Goal: Understand process/instructions: Learn about a topic

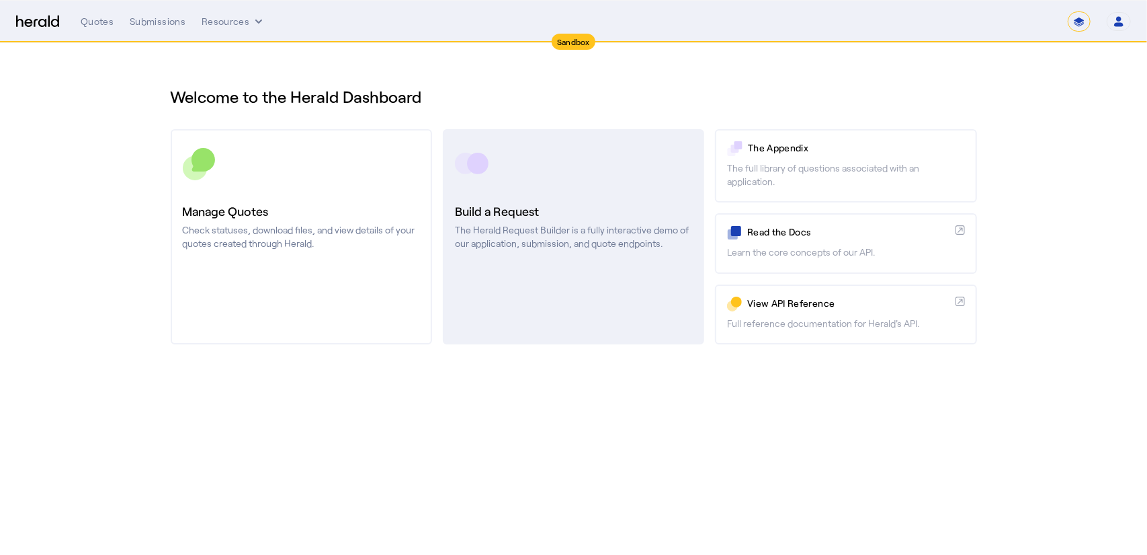
click at [506, 242] on p "The Herald Request Builder is a fully interactive demo of our application, subm…" at bounding box center [573, 236] width 237 height 27
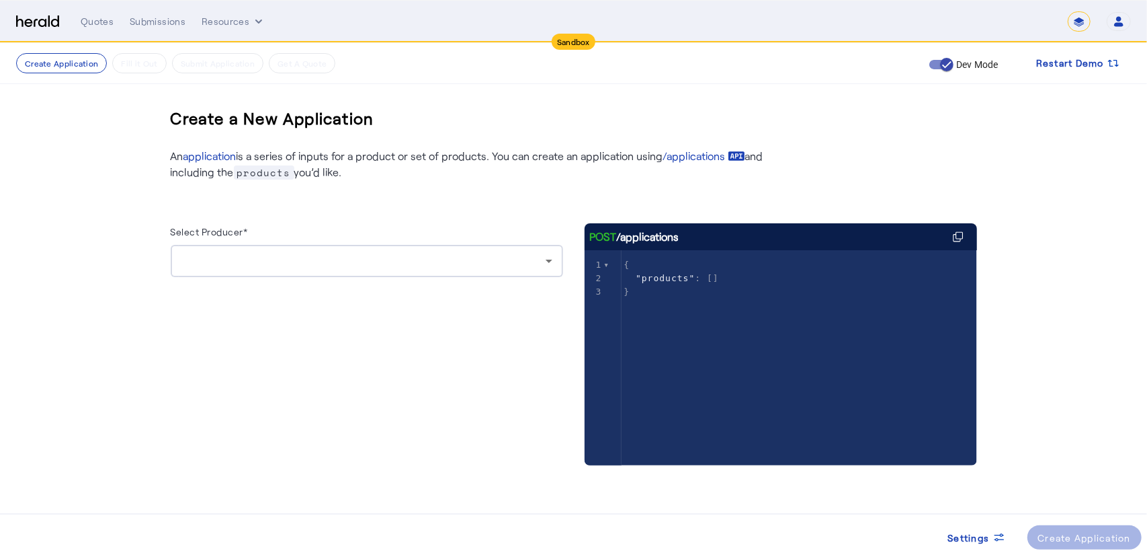
click at [328, 261] on div at bounding box center [364, 261] width 364 height 16
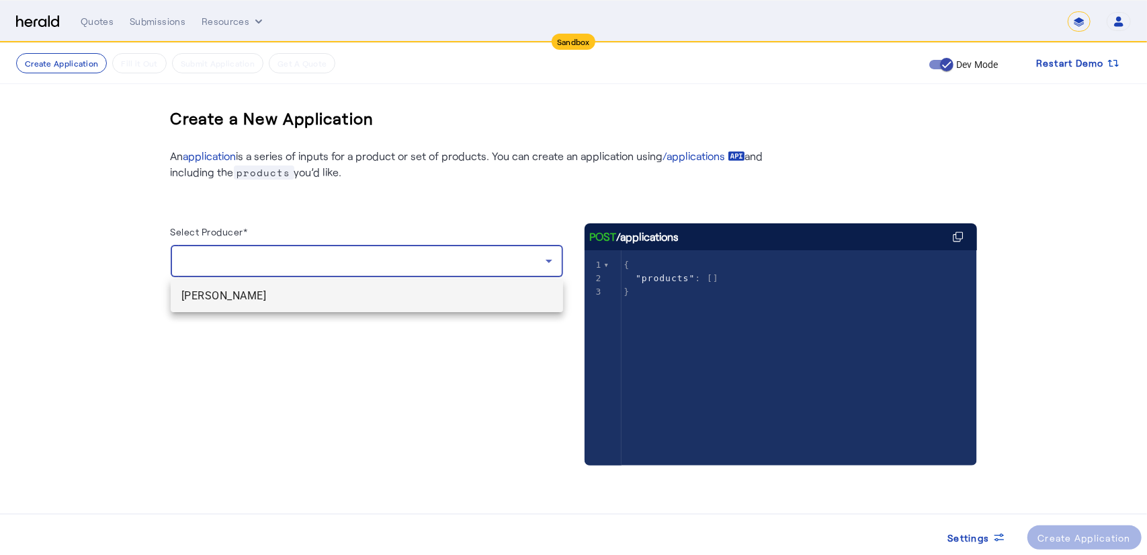
click at [268, 303] on span "[PERSON_NAME]" at bounding box center [367, 296] width 371 height 16
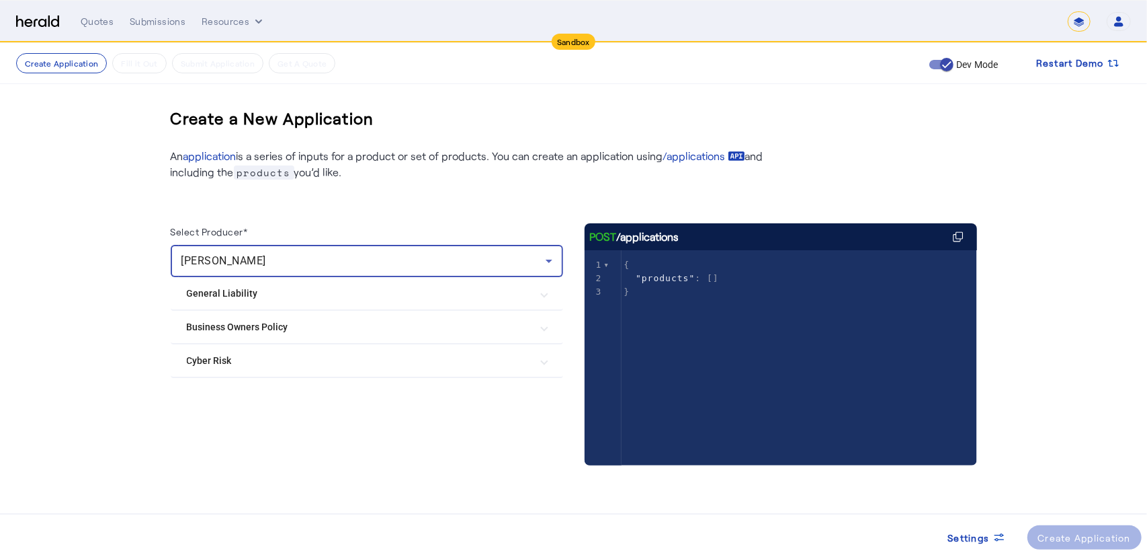
click at [249, 327] on Policy "Business Owners Policy" at bounding box center [359, 327] width 344 height 14
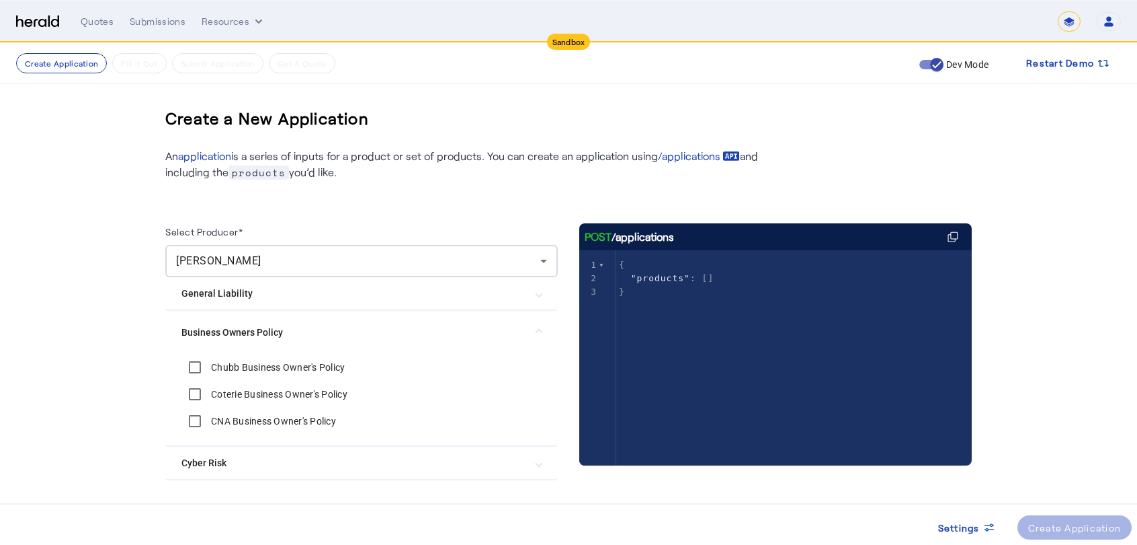
scroll to position [38, 0]
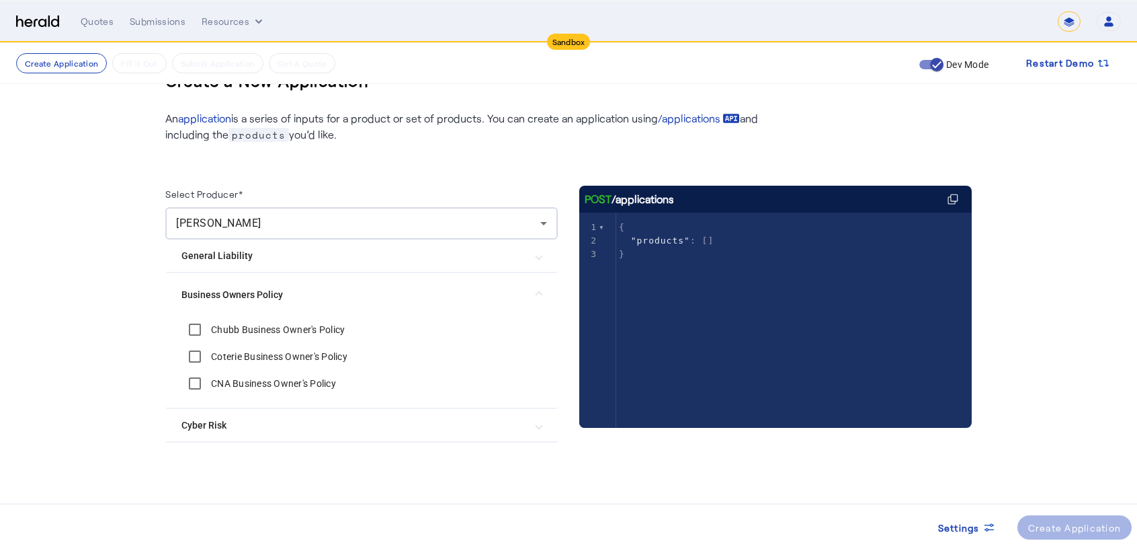
click at [235, 418] on Risk "Cyber Risk" at bounding box center [354, 425] width 344 height 14
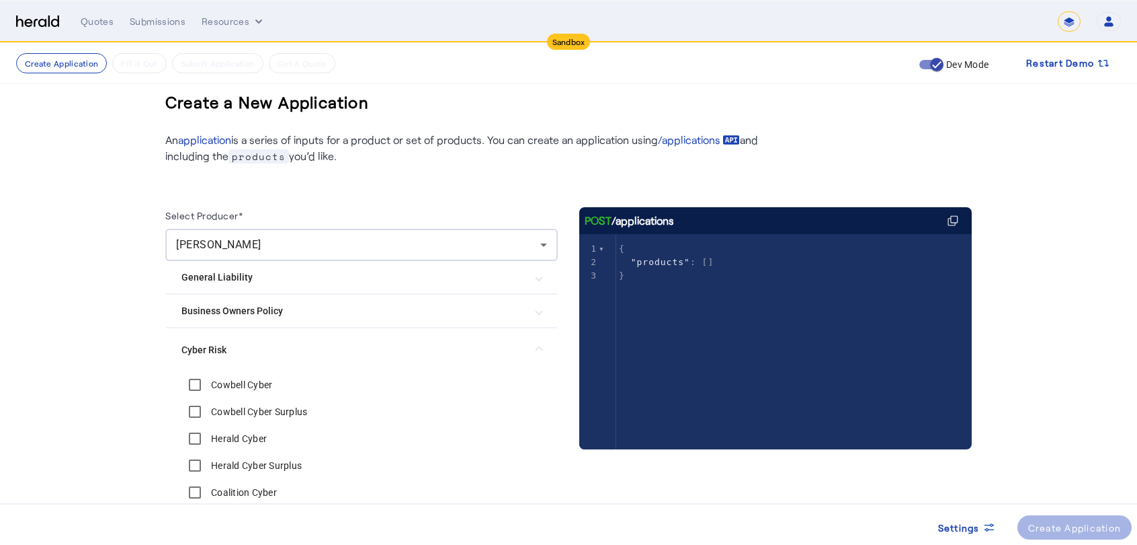
scroll to position [14, 3]
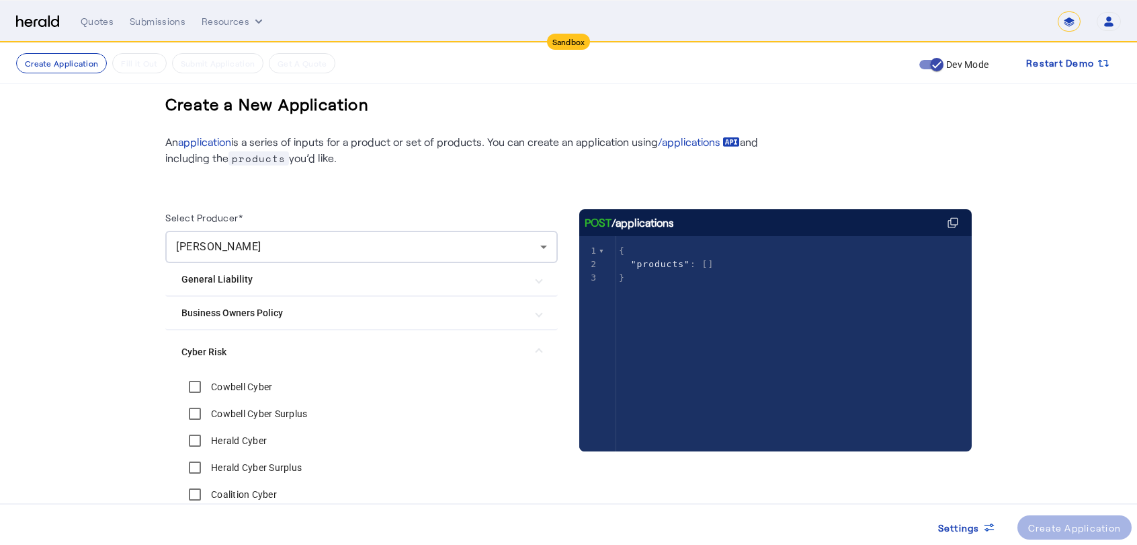
click at [233, 263] on mat-expansion-panel-header "General Liability" at bounding box center [361, 279] width 393 height 32
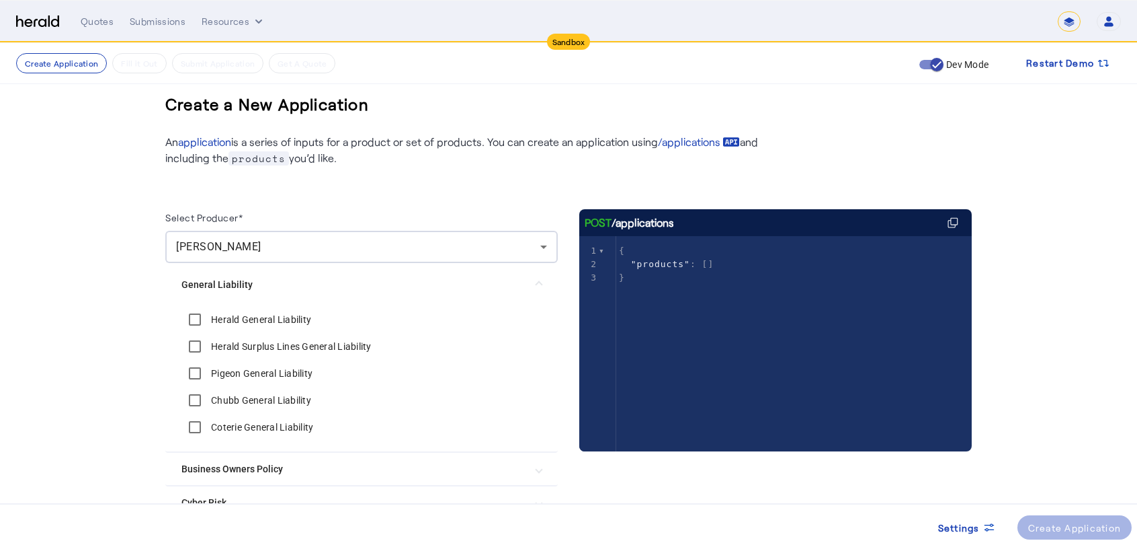
scroll to position [91, 3]
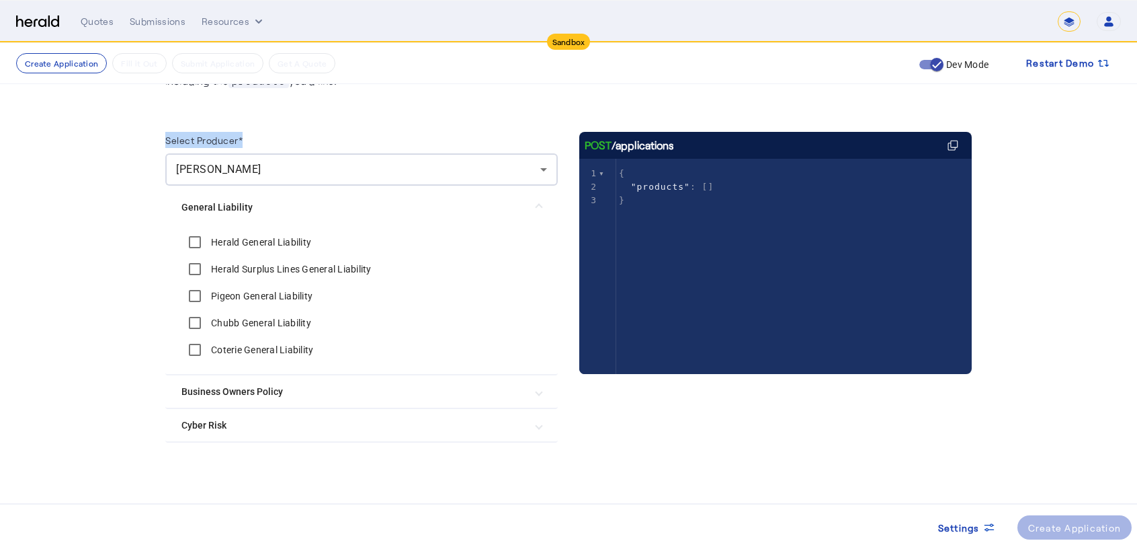
drag, startPoint x: 168, startPoint y: 139, endPoint x: 292, endPoint y: 137, distance: 123.7
click at [292, 137] on div "Select Producer*" at bounding box center [361, 143] width 393 height 22
click at [266, 389] on Policy "Business Owners Policy" at bounding box center [354, 392] width 344 height 14
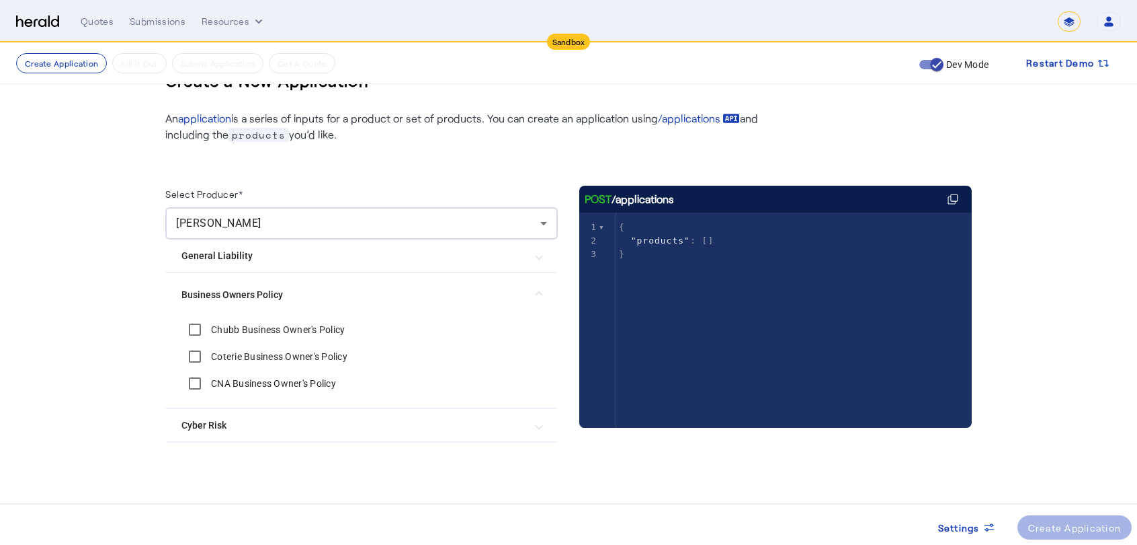
scroll to position [38, 3]
click at [193, 261] on Liability "General Liability" at bounding box center [354, 256] width 344 height 14
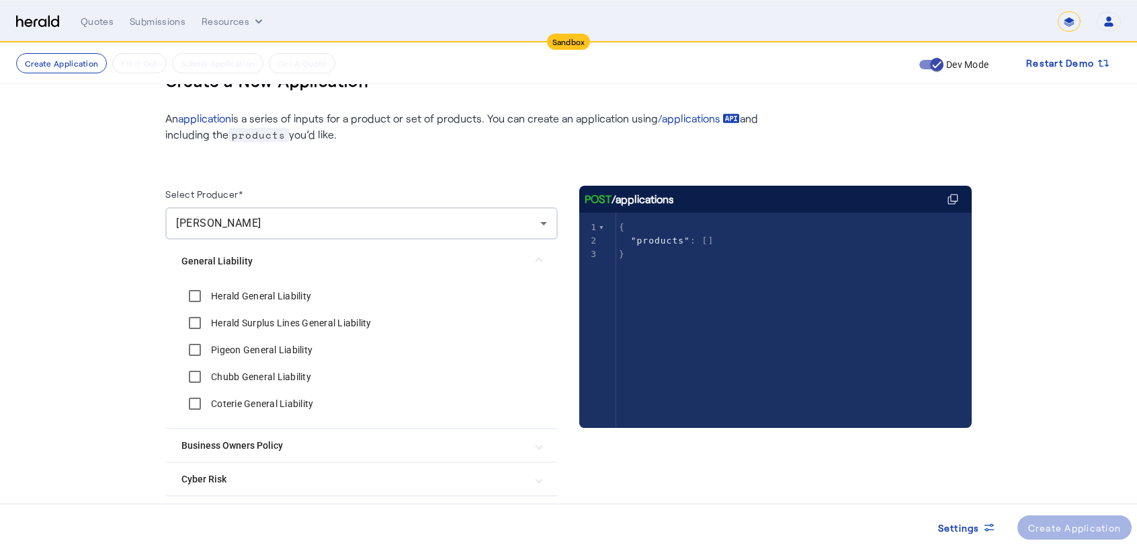
click at [208, 233] on div "[PERSON_NAME]" at bounding box center [361, 223] width 371 height 32
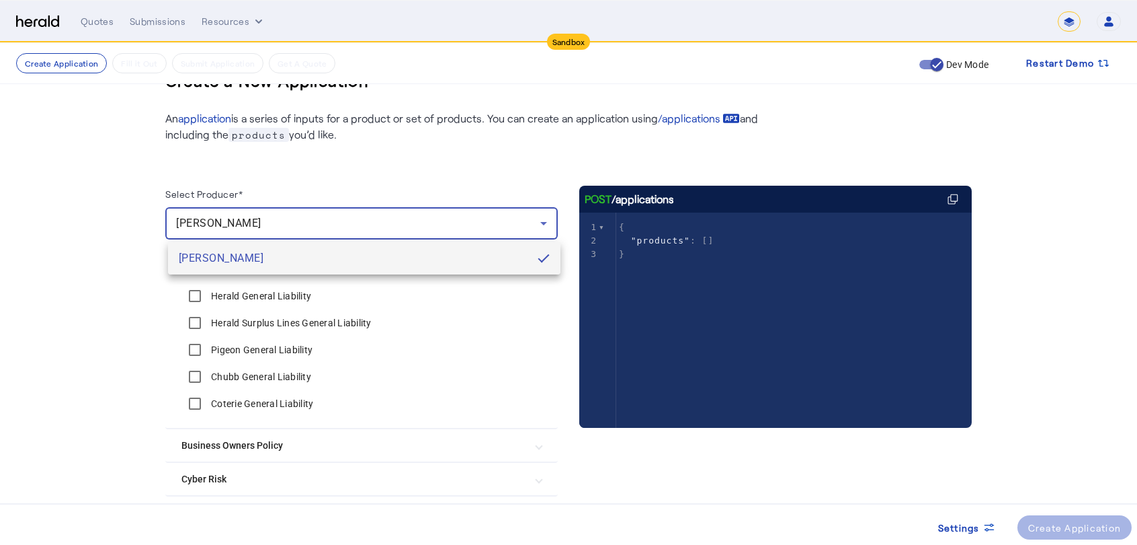
click at [83, 286] on div at bounding box center [568, 272] width 1137 height 545
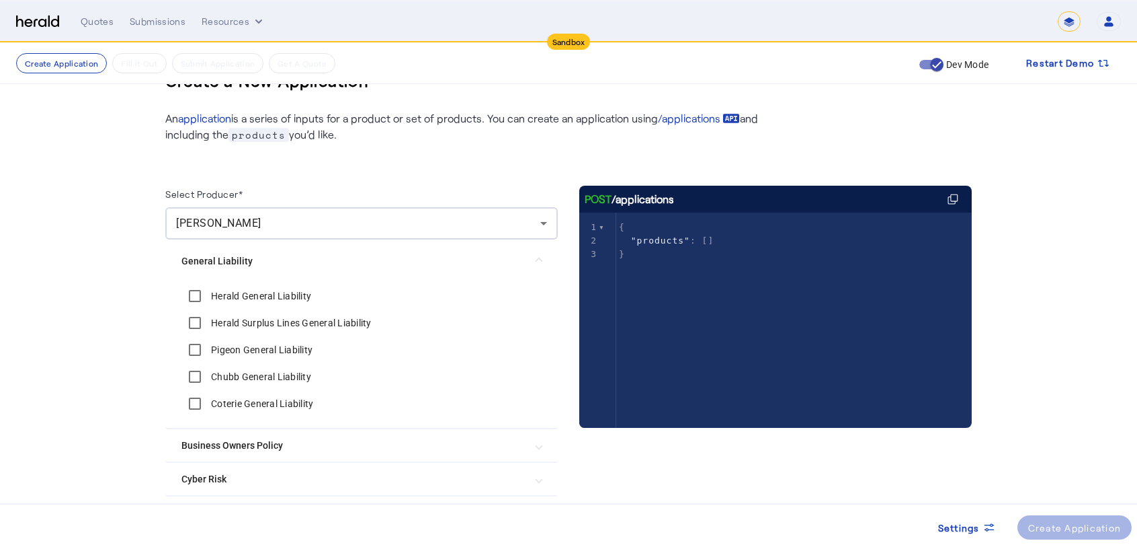
click at [222, 435] on mat-expansion-panel-header "Business Owners Policy" at bounding box center [361, 445] width 393 height 32
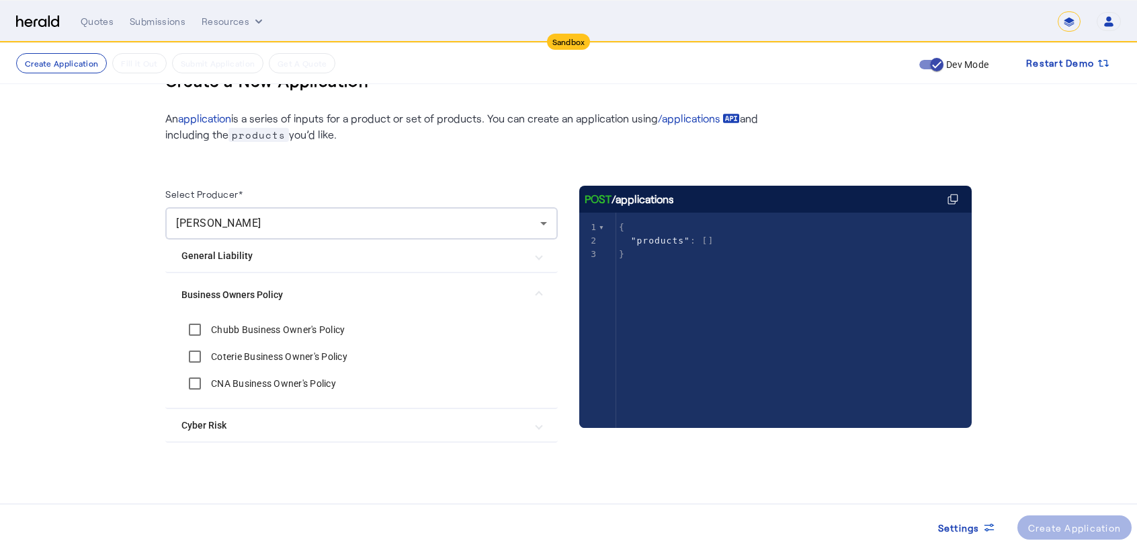
click at [212, 427] on Risk "Cyber Risk" at bounding box center [354, 425] width 344 height 14
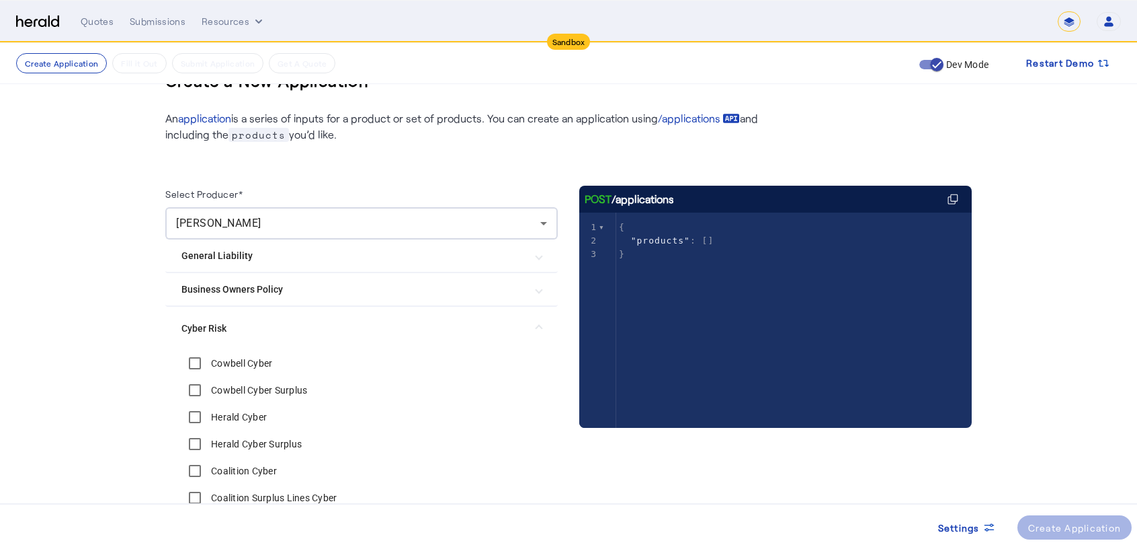
click at [317, 286] on Policy "Business Owners Policy" at bounding box center [354, 289] width 344 height 14
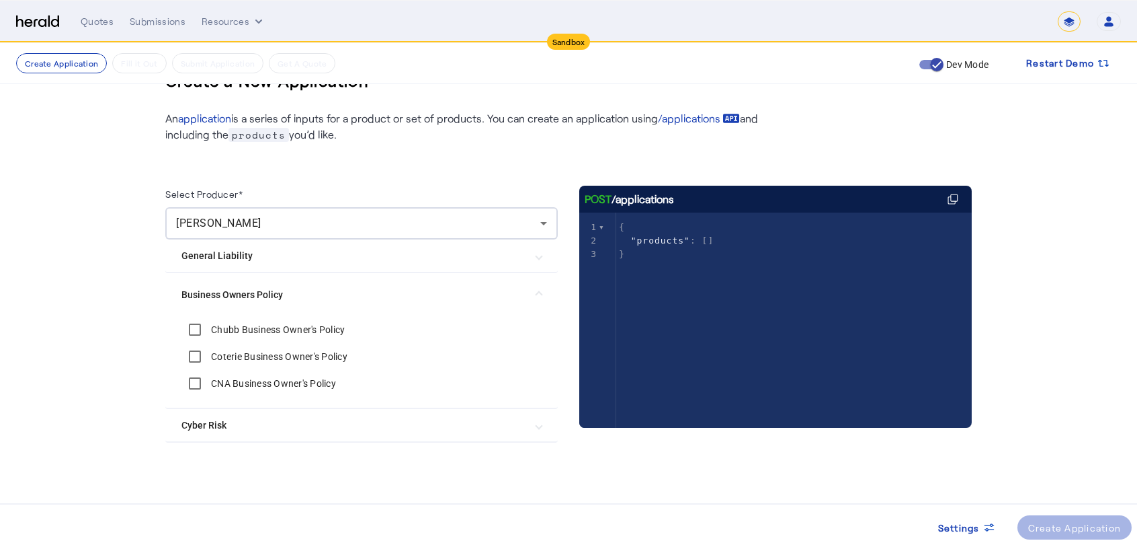
click at [237, 244] on mat-expansion-panel-header "General Liability" at bounding box center [361, 255] width 393 height 32
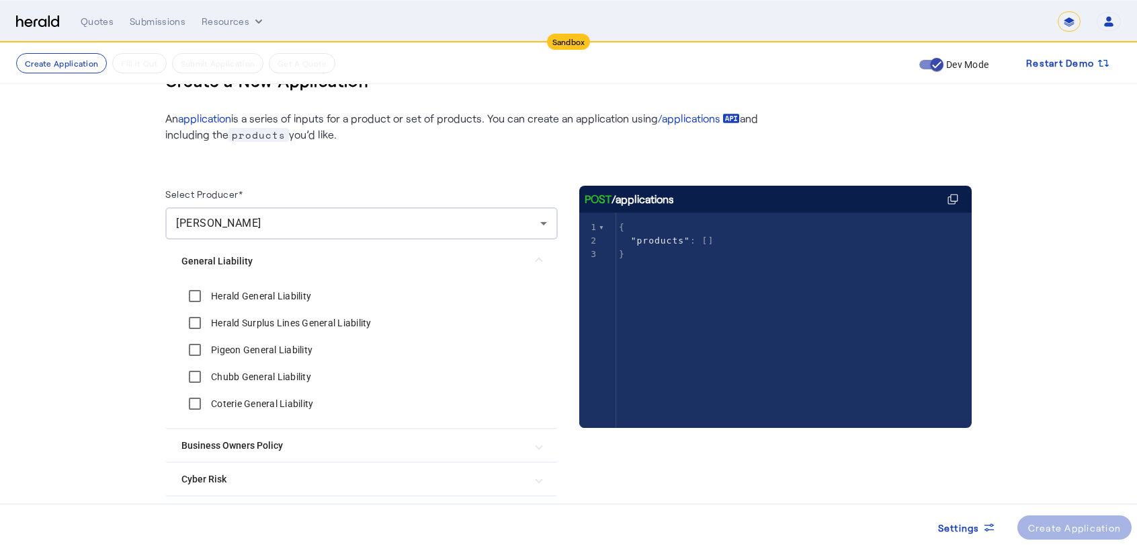
click at [229, 447] on Policy "Business Owners Policy" at bounding box center [354, 445] width 344 height 14
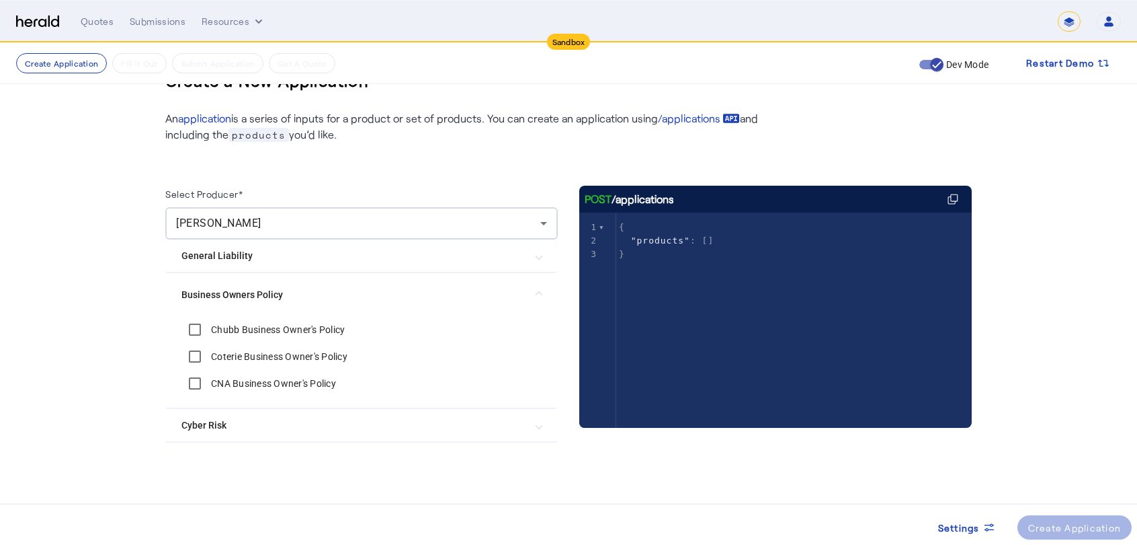
click at [220, 435] on mat-expansion-panel-header "Cyber Risk" at bounding box center [361, 425] width 393 height 32
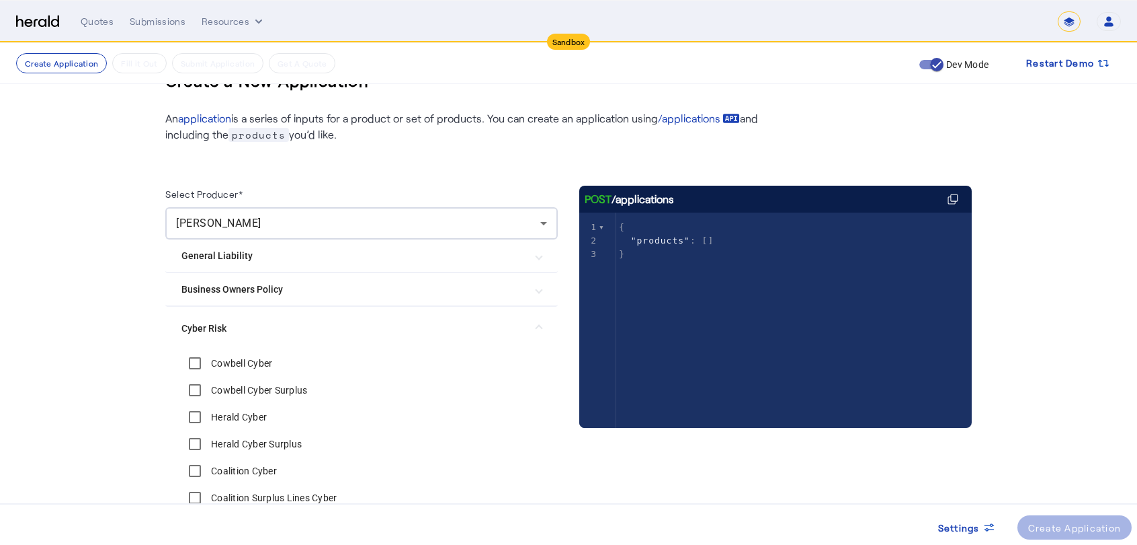
click at [452, 270] on mat-expansion-panel-header "General Liability" at bounding box center [361, 255] width 393 height 32
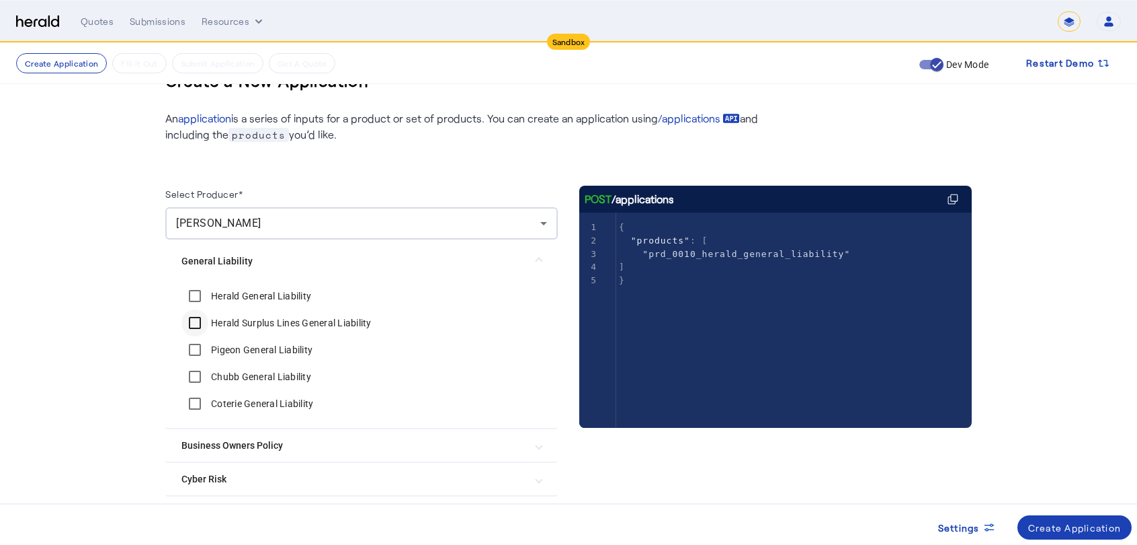
click at [199, 333] on div at bounding box center [195, 349] width 32 height 32
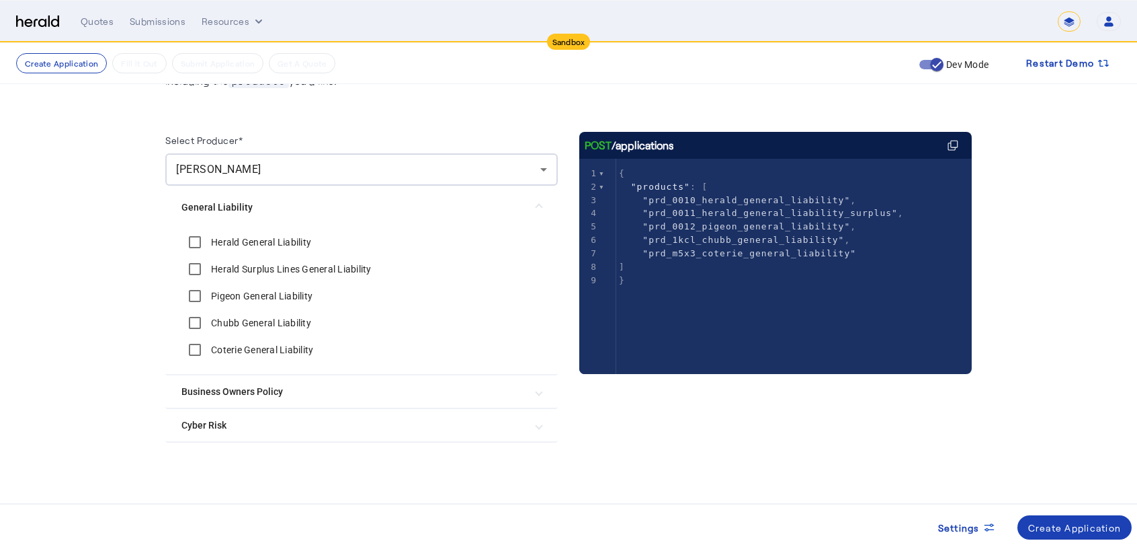
click at [243, 388] on Policy "Business Owners Policy" at bounding box center [354, 392] width 344 height 14
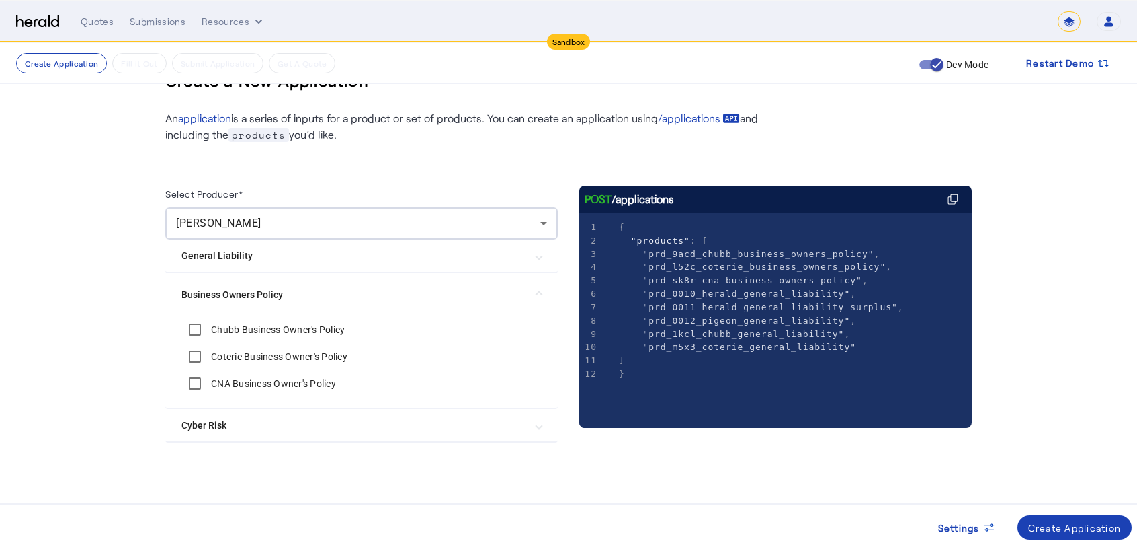
click at [208, 428] on Risk "Cyber Risk" at bounding box center [354, 425] width 344 height 14
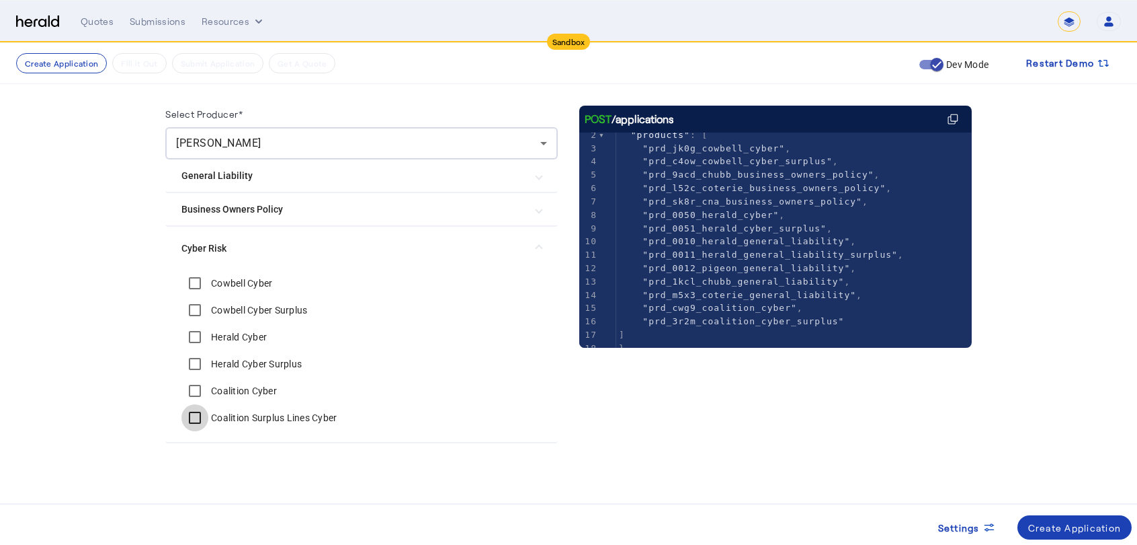
scroll to position [26, 0]
click at [1080, 530] on div "Create Application" at bounding box center [1075, 527] width 93 height 14
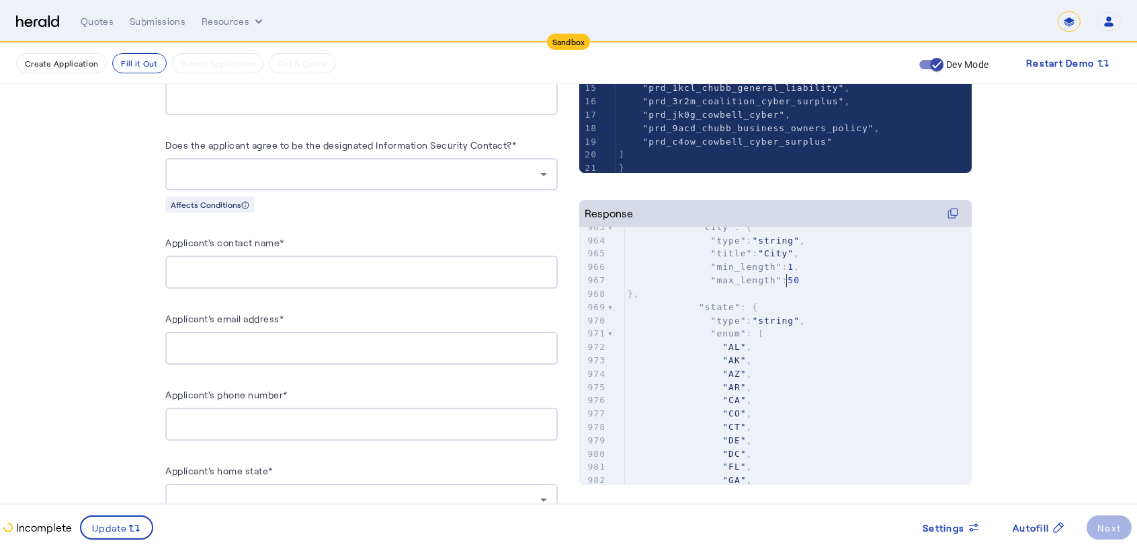
click at [791, 283] on span "50" at bounding box center [794, 280] width 12 height 10
type textarea "**********"
click at [791, 283] on span "50" at bounding box center [794, 280] width 12 height 10
click at [959, 210] on icon at bounding box center [953, 213] width 11 height 11
click at [238, 19] on button "Resources" at bounding box center [234, 21] width 64 height 13
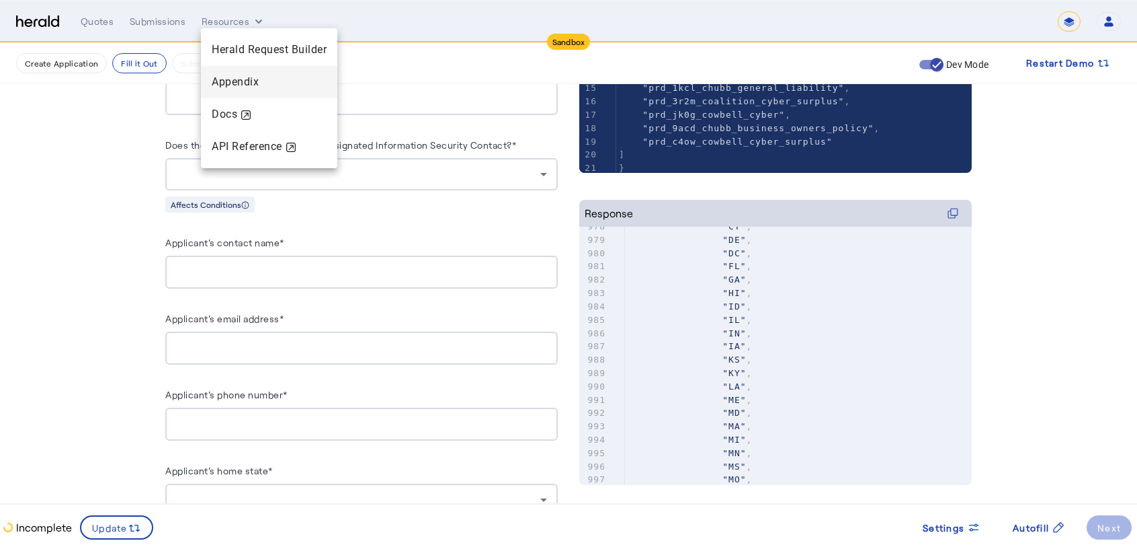
click at [257, 74] on span "Appendix" at bounding box center [269, 82] width 115 height 16
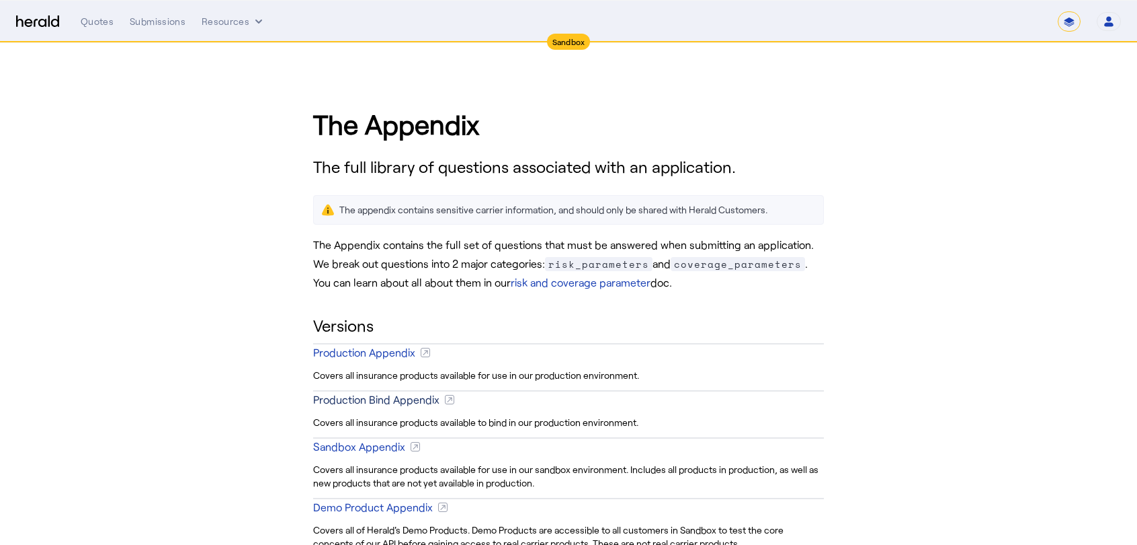
scroll to position [151, 0]
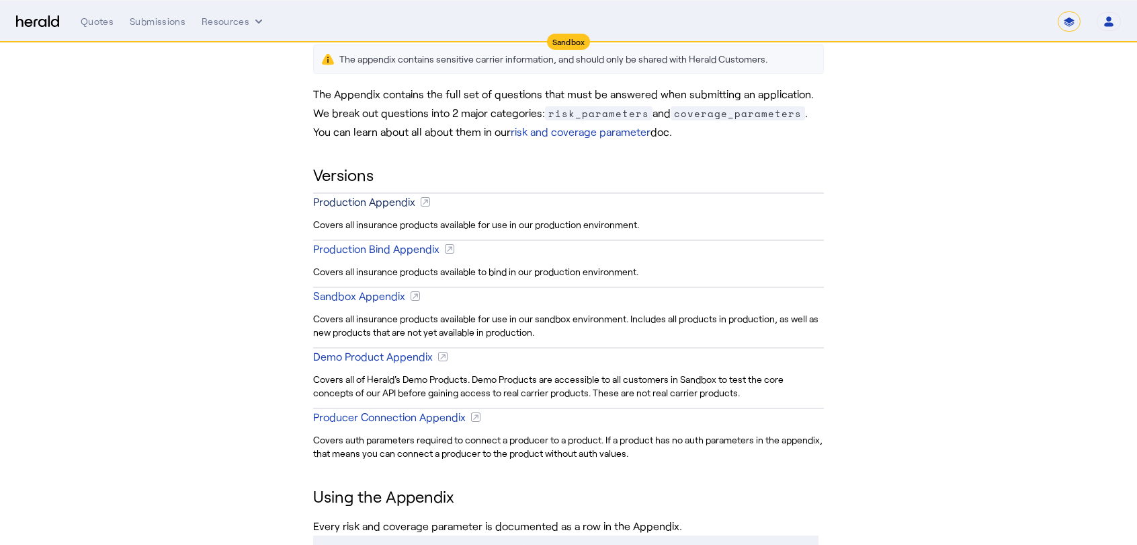
click at [391, 201] on div "Production Appendix" at bounding box center [364, 202] width 102 height 16
click at [414, 249] on div "Production Bind Appendix" at bounding box center [376, 249] width 126 height 16
click at [362, 295] on div "Sandbox Appendix" at bounding box center [359, 296] width 92 height 16
click at [387, 416] on div "Producer Connection Appendix" at bounding box center [389, 417] width 153 height 16
click at [389, 296] on div "Sandbox Appendix" at bounding box center [359, 296] width 92 height 16
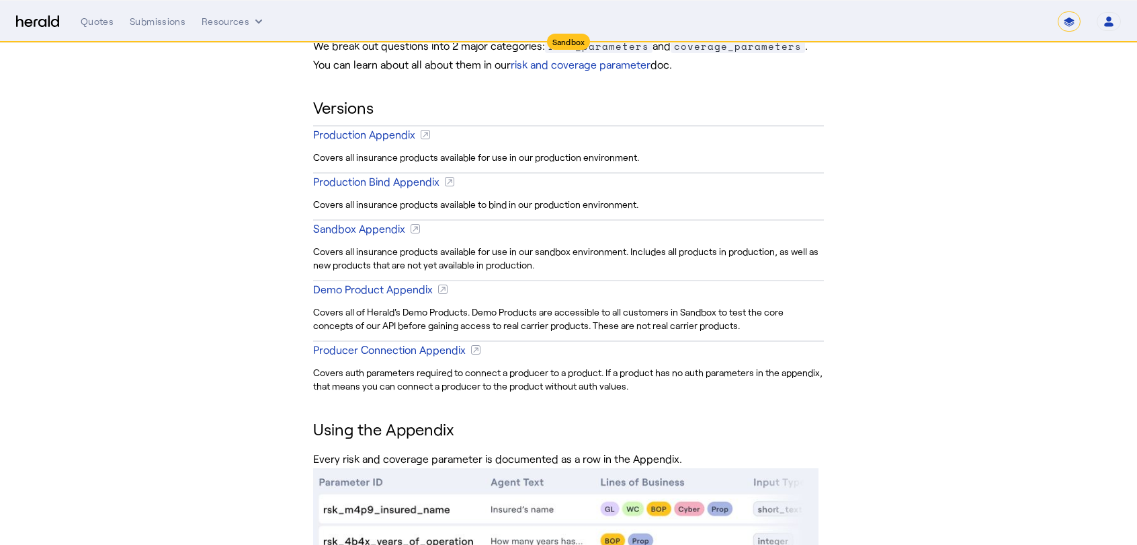
scroll to position [208, 0]
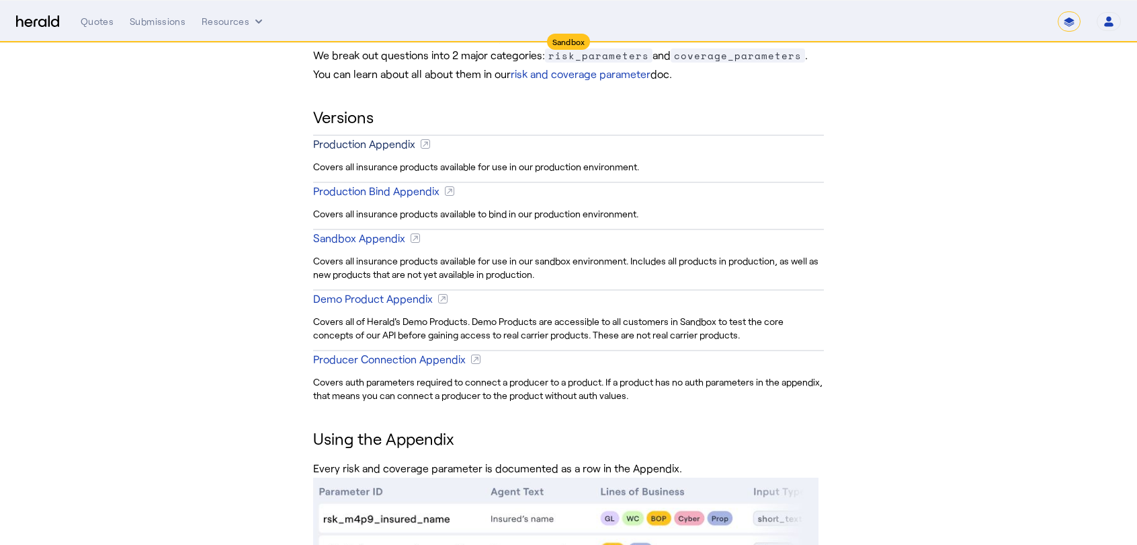
click at [395, 142] on div "Production Appendix" at bounding box center [364, 144] width 102 height 16
click at [382, 190] on div "Production Bind Appendix" at bounding box center [376, 191] width 126 height 16
click at [364, 299] on div "Demo Product Appendix" at bounding box center [373, 298] width 120 height 16
click at [351, 356] on div "Producer Connection Appendix" at bounding box center [389, 359] width 153 height 16
